Goal: Browse casually

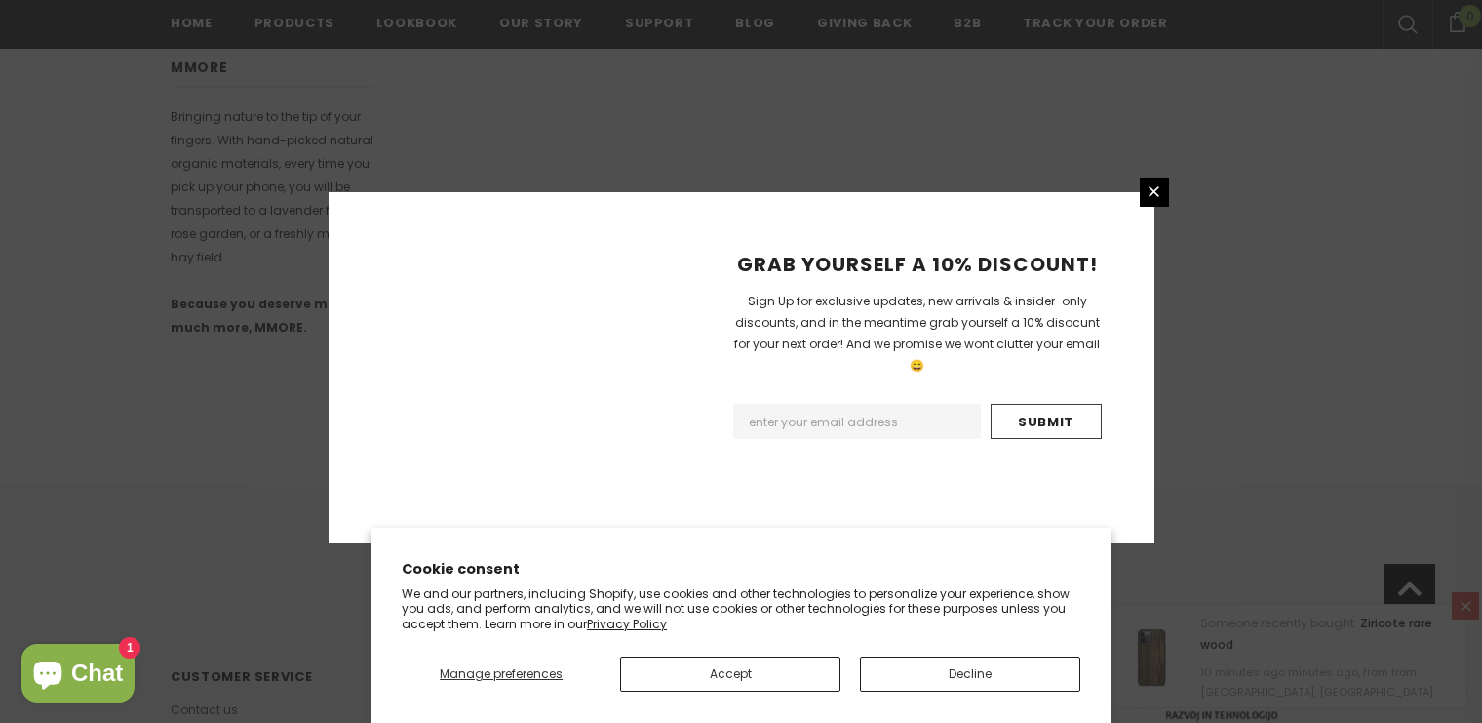
scroll to position [1277, 0]
